Goal: Task Accomplishment & Management: Manage account settings

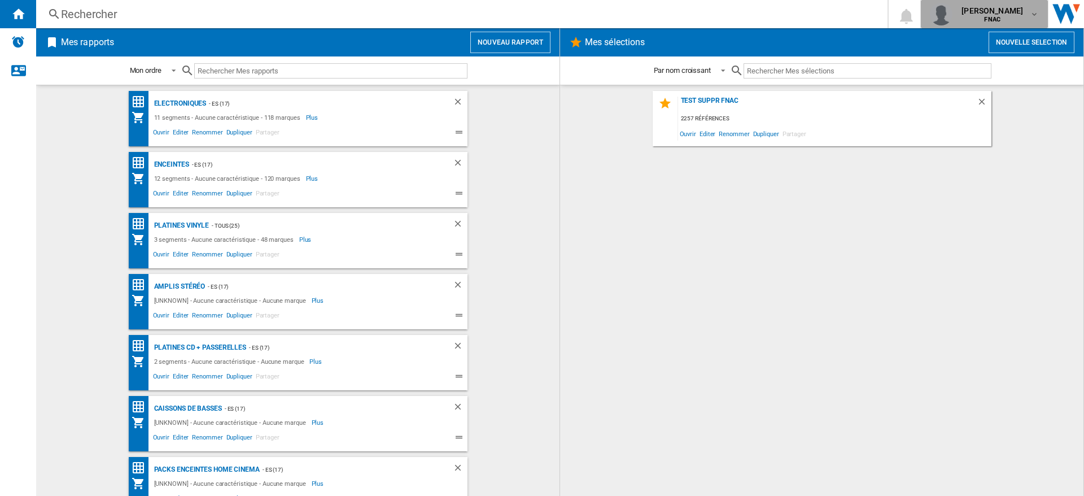
click at [1028, 16] on div "[PERSON_NAME] FNAC" at bounding box center [993, 14] width 73 height 18
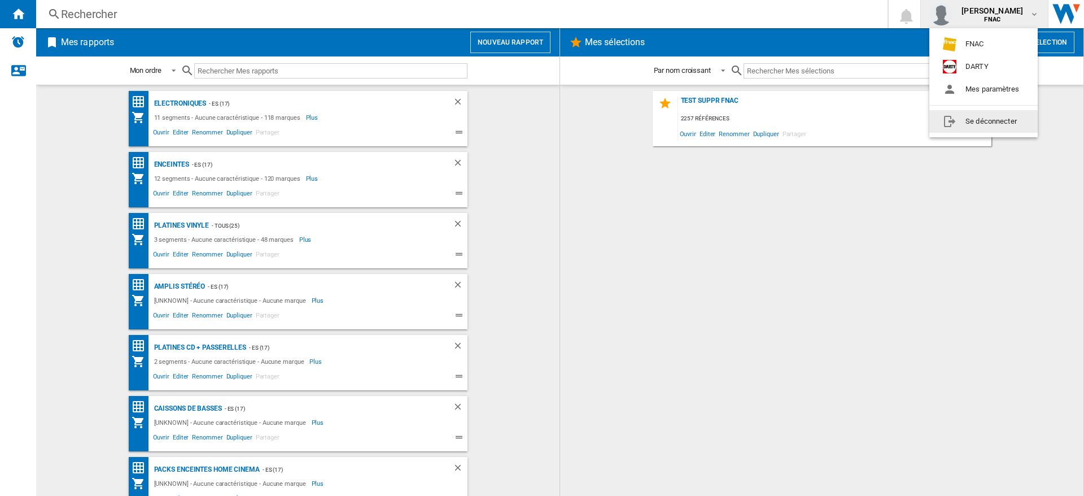
click at [985, 123] on button "Se déconnecter" at bounding box center [983, 121] width 108 height 23
